Goal: Use online tool/utility: Utilize a website feature to perform a specific function

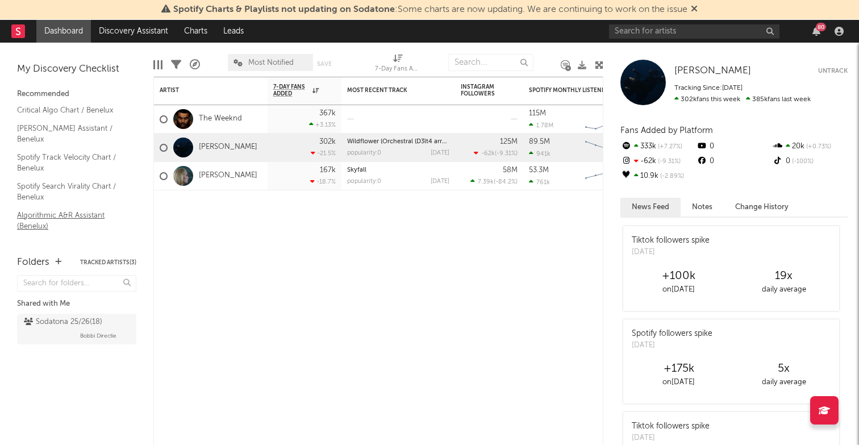
click at [76, 209] on link "Algorithmic A&R Assistant (Benelux)" at bounding box center [71, 220] width 108 height 23
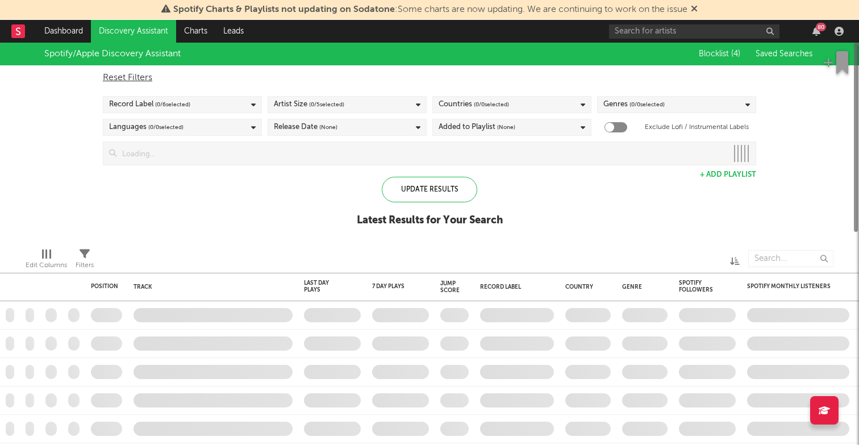
checkbox input "true"
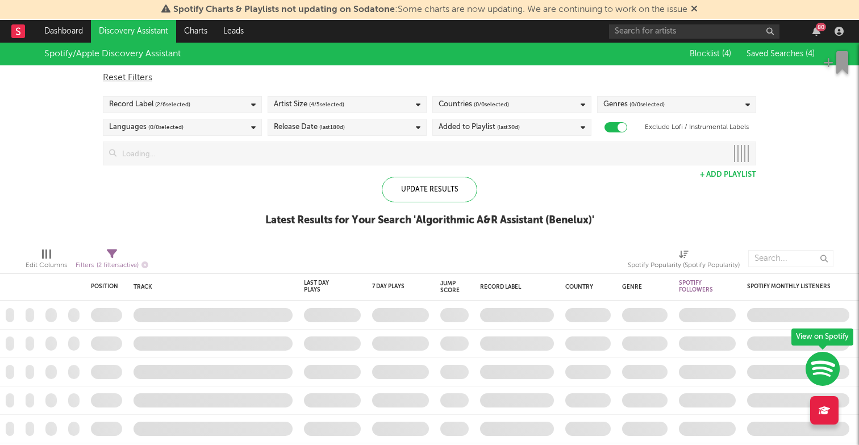
click at [583, 103] on icon at bounding box center [583, 104] width 5 height 7
click at [556, 129] on div "Added to Playlist (last 30 d)" at bounding box center [511, 127] width 159 height 17
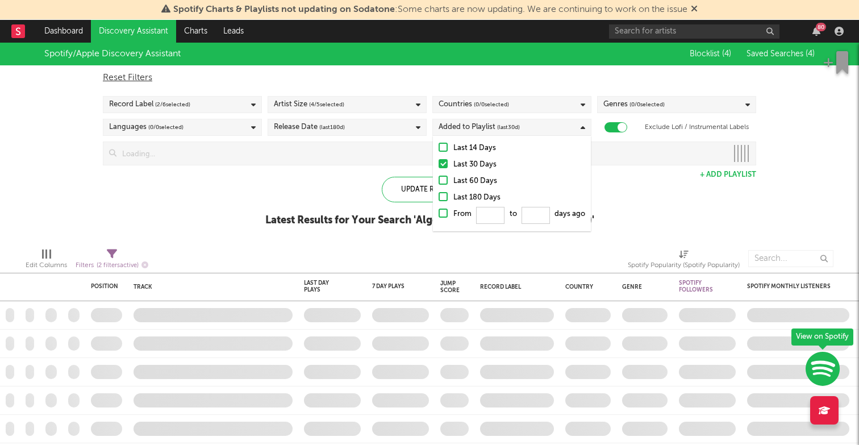
click at [514, 108] on div "Countries ( 0 / 0 selected)" at bounding box center [511, 104] width 159 height 17
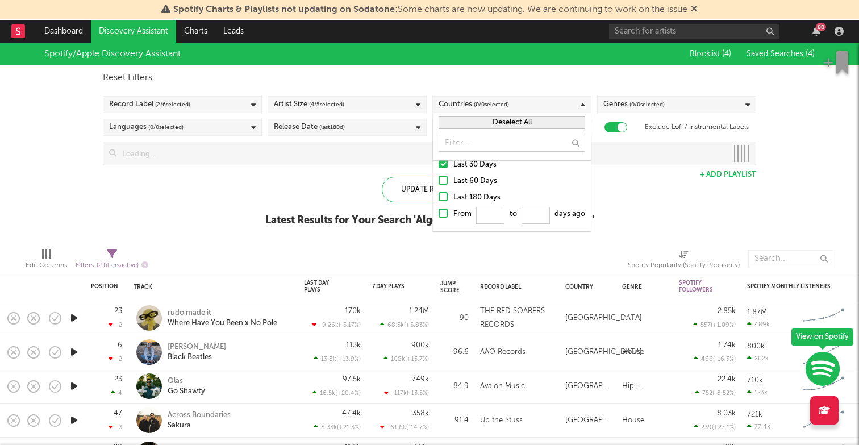
click at [514, 108] on div "Countries ( 0 / 0 selected)" at bounding box center [511, 104] width 159 height 17
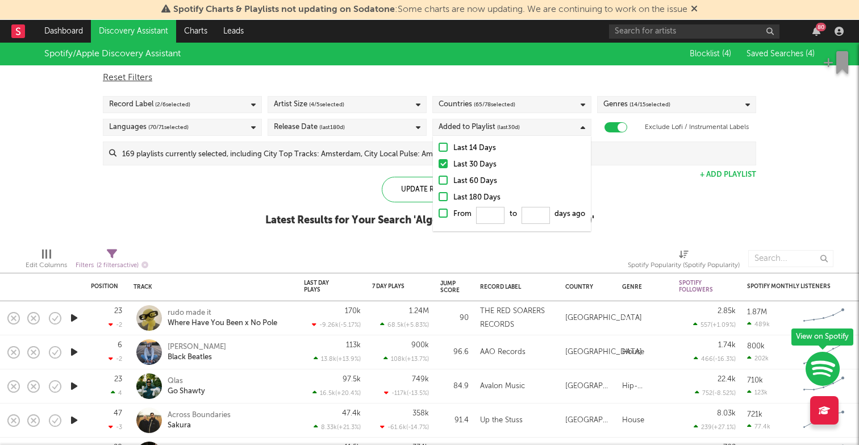
click at [491, 105] on span "( 65 / 78 selected)" at bounding box center [494, 105] width 41 height 14
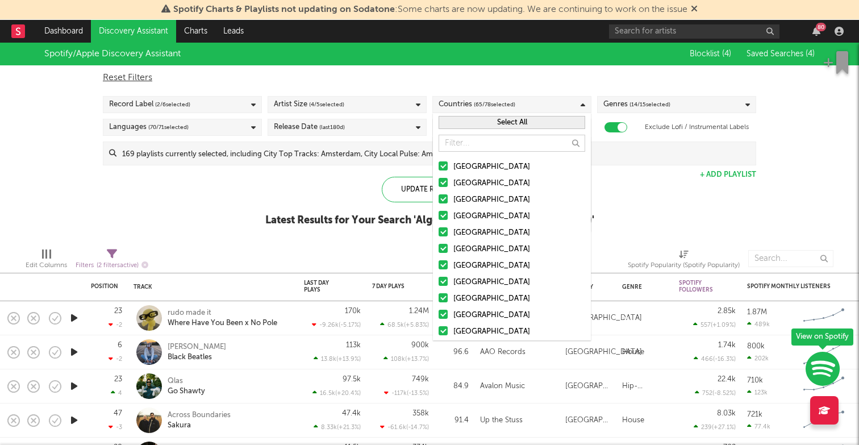
click at [491, 105] on span "( 65 / 78 selected)" at bounding box center [494, 105] width 41 height 14
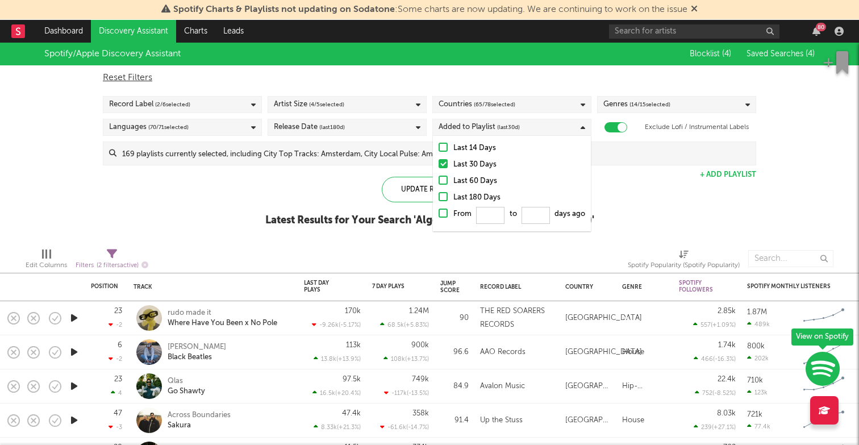
click at [491, 105] on span "( 65 / 78 selected)" at bounding box center [494, 105] width 41 height 14
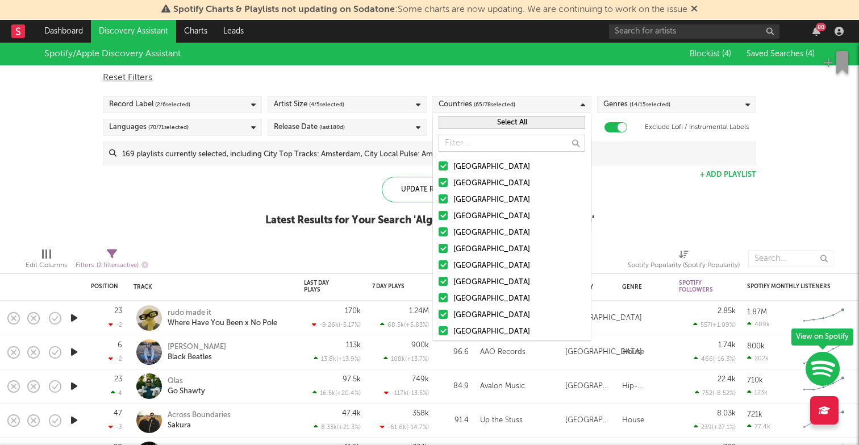
click at [484, 122] on button "Select All" at bounding box center [512, 122] width 147 height 13
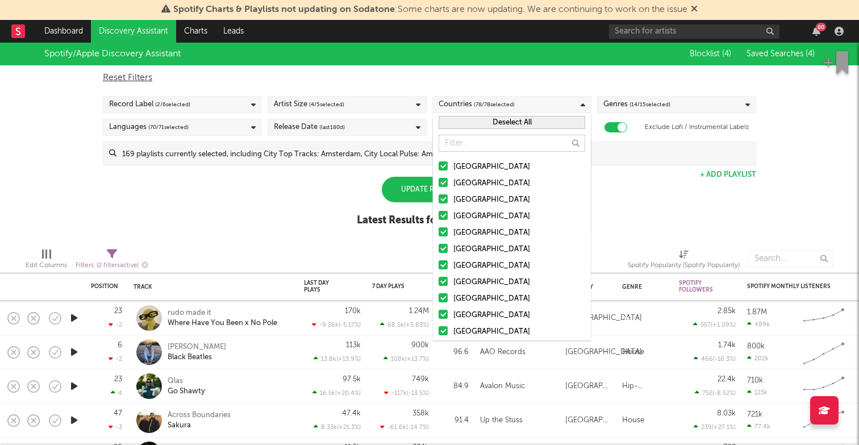
click at [484, 122] on button "Deselect All" at bounding box center [512, 122] width 147 height 13
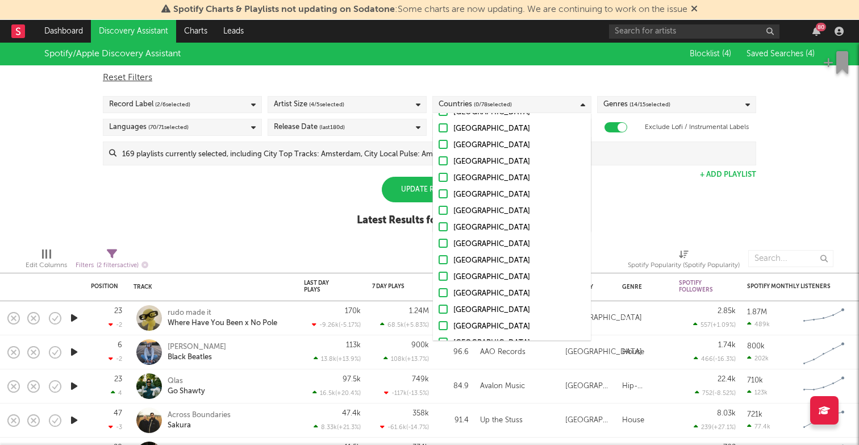
scroll to position [147, 0]
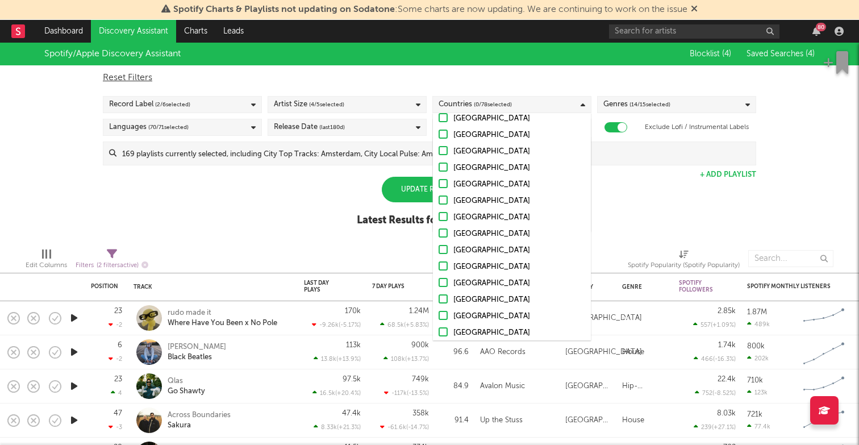
click at [445, 152] on div at bounding box center [443, 150] width 9 height 9
click at [439, 152] on input "Netherlands" at bounding box center [439, 152] width 0 height 14
click at [394, 182] on div "Update Results" at bounding box center [429, 190] width 95 height 26
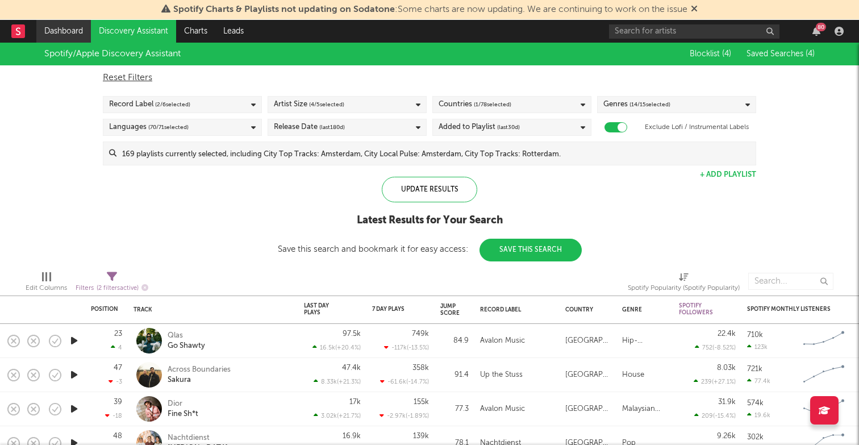
click at [52, 26] on link "Dashboard" at bounding box center [63, 31] width 55 height 23
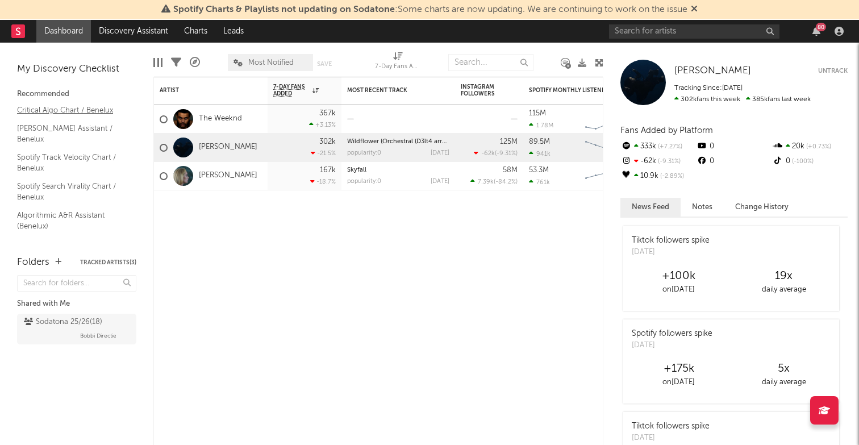
click at [60, 113] on link "Critical Algo Chart / Benelux" at bounding box center [71, 110] width 108 height 13
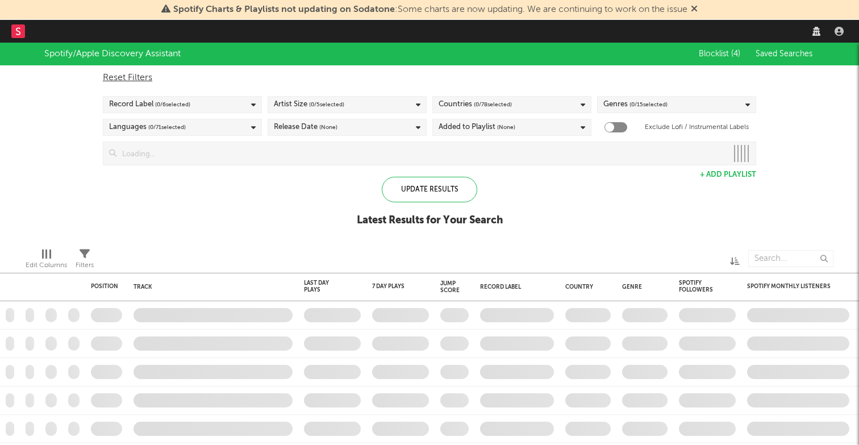
click at [484, 102] on span "( 0 / 78 selected)" at bounding box center [493, 105] width 38 height 14
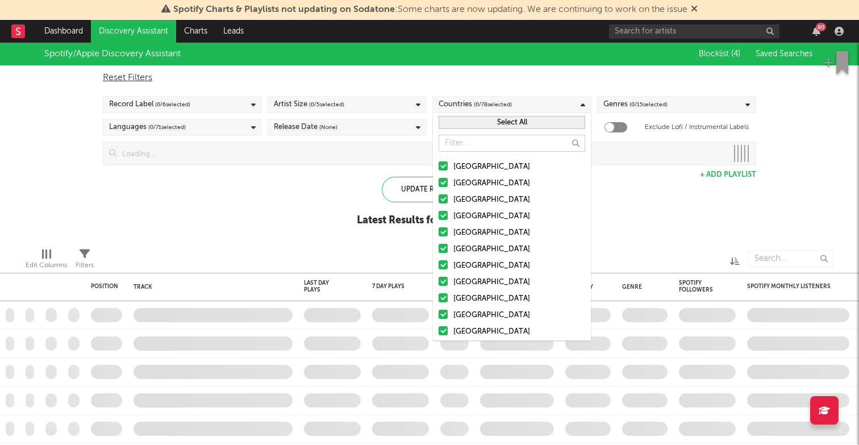
checkbox input "true"
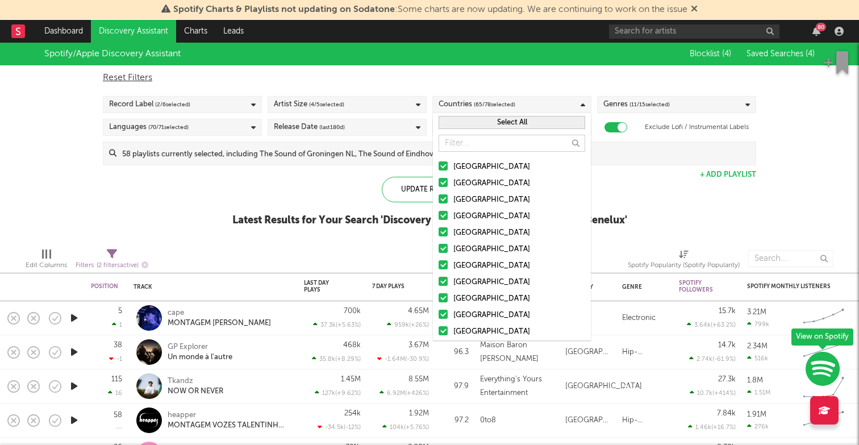
click at [480, 125] on button "Select All" at bounding box center [512, 122] width 147 height 13
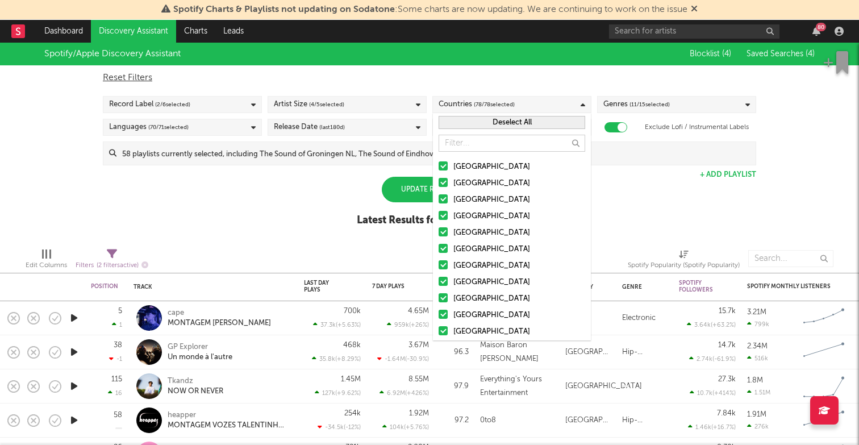
click at [480, 125] on button "Deselect All" at bounding box center [512, 122] width 147 height 13
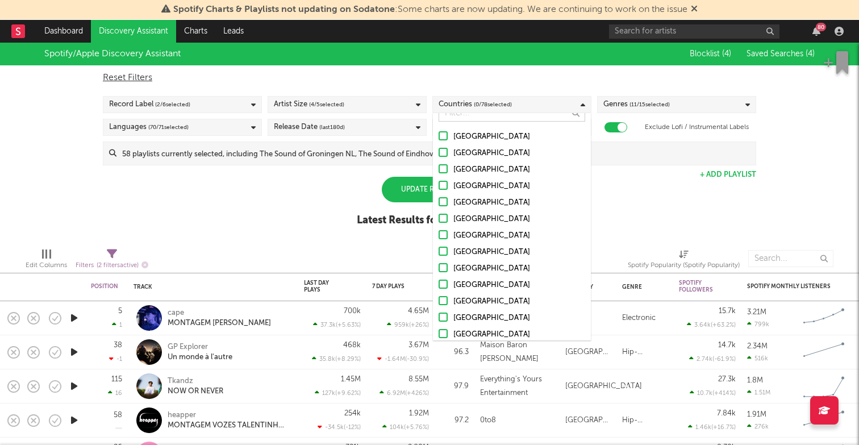
click at [449, 266] on label "Netherlands" at bounding box center [512, 269] width 147 height 14
click at [439, 266] on input "Netherlands" at bounding box center [439, 269] width 0 height 14
click at [337, 201] on div "Spotify/Apple Discovery Assistant Blocklist ( 4 ) Saved Searches ( 4 ) Reset Fi…" at bounding box center [429, 141] width 859 height 196
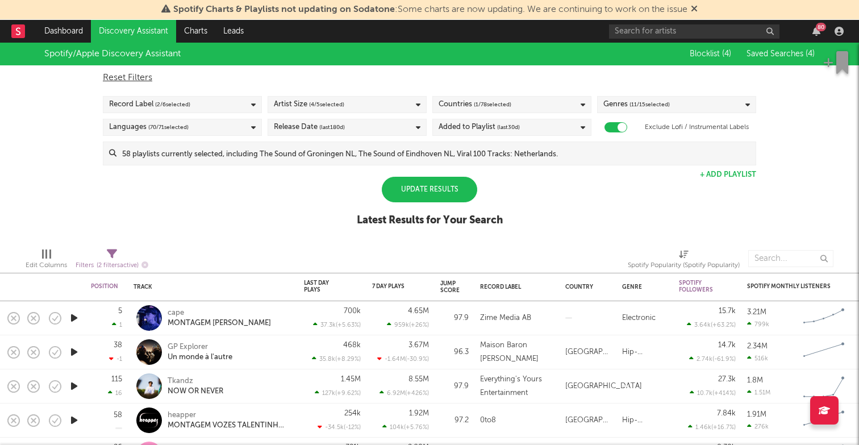
click at [413, 189] on div "Update Results" at bounding box center [429, 190] width 95 height 26
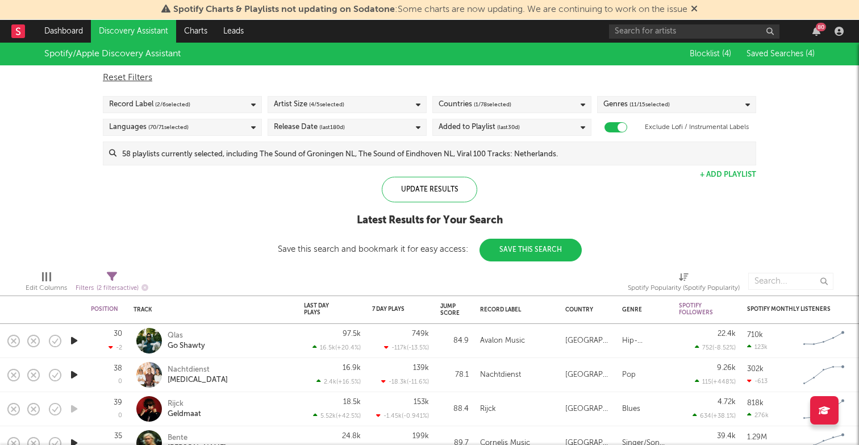
click at [165, 101] on span "( 2 / 6 selected)" at bounding box center [172, 105] width 35 height 14
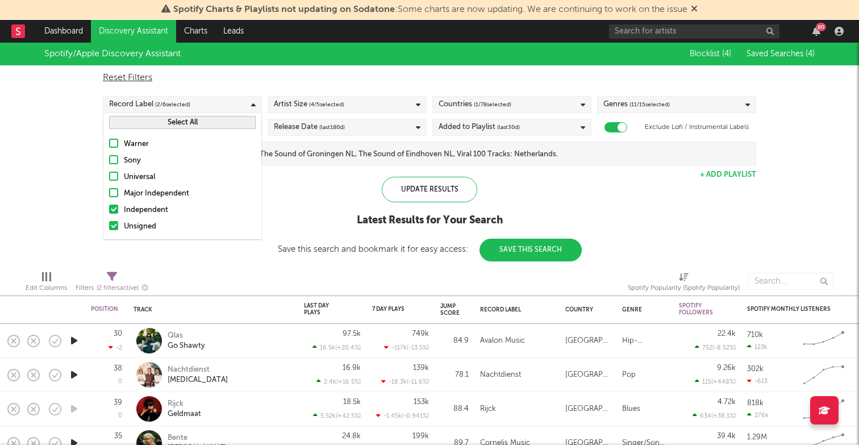
click at [57, 180] on div "Spotify/Apple Discovery Assistant Blocklist ( 4 ) Saved Searches ( 4 ) Reset Fi…" at bounding box center [429, 152] width 859 height 219
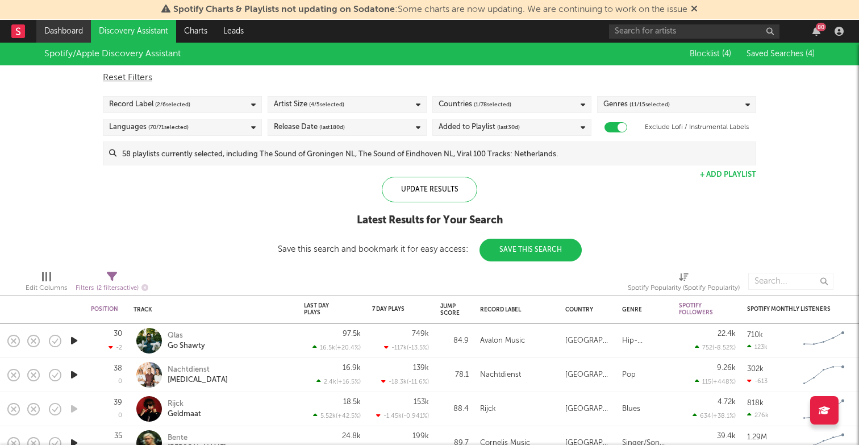
click at [65, 28] on link "Dashboard" at bounding box center [63, 31] width 55 height 23
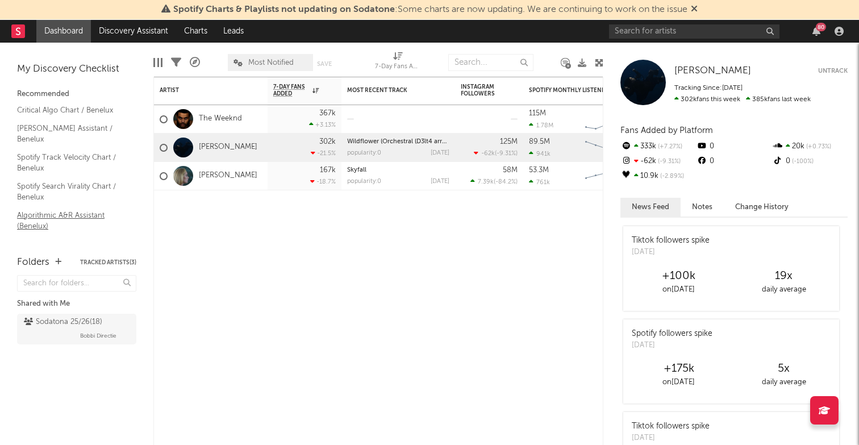
click at [68, 209] on link "Algorithmic A&R Assistant (Benelux)" at bounding box center [71, 220] width 108 height 23
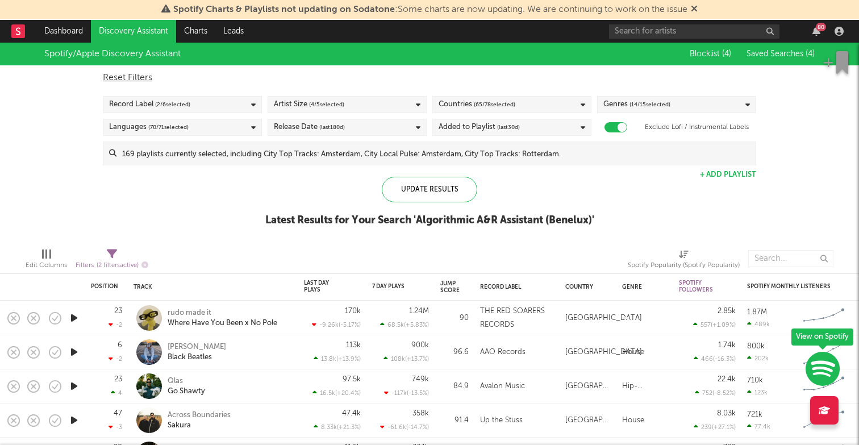
click at [520, 107] on div "Countries ( 65 / 78 selected)" at bounding box center [511, 104] width 159 height 17
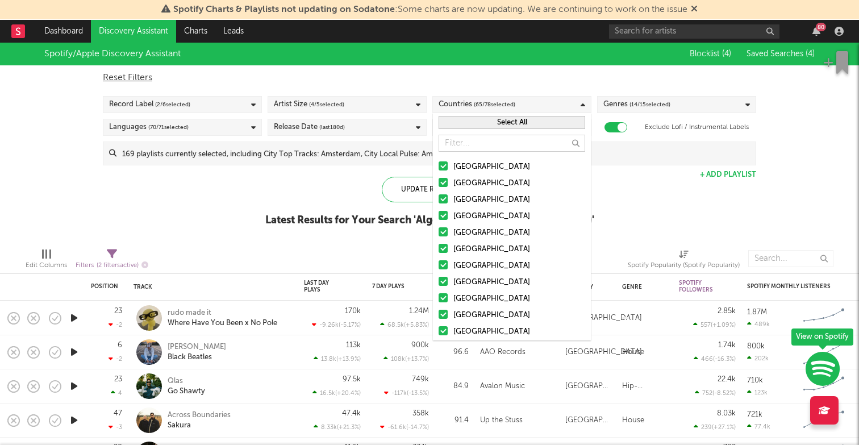
click at [510, 122] on button "Select All" at bounding box center [512, 122] width 147 height 13
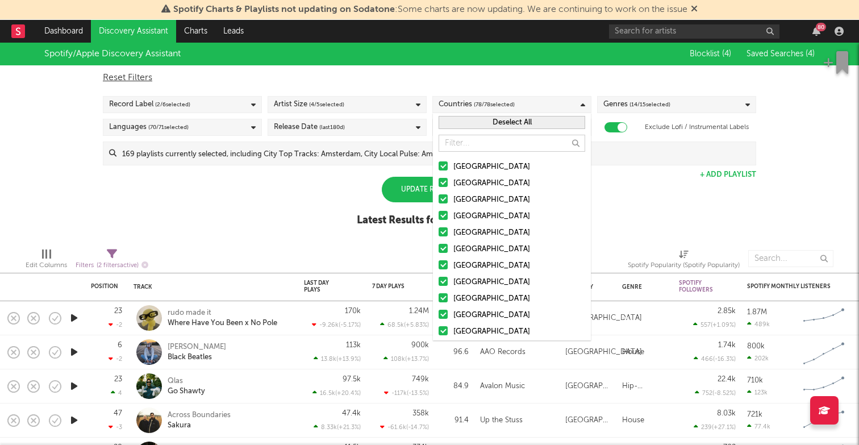
click at [510, 122] on button "Deselect All" at bounding box center [512, 122] width 147 height 13
click at [447, 297] on div at bounding box center [443, 297] width 9 height 9
click at [439, 297] on input "Netherlands" at bounding box center [439, 299] width 0 height 14
click at [403, 188] on div "Update Results" at bounding box center [429, 190] width 95 height 26
